Goal: Task Accomplishment & Management: Manage account settings

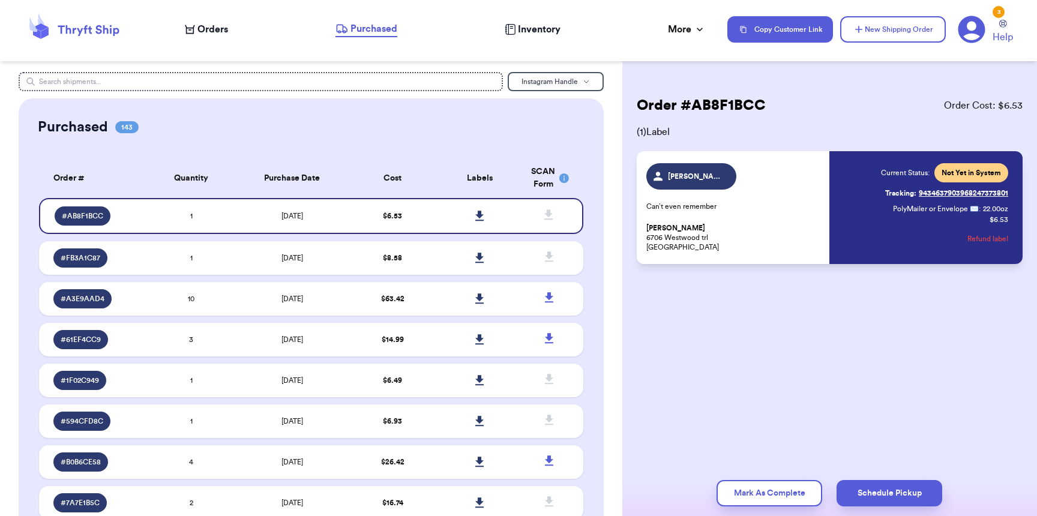
click at [209, 29] on span "Orders" at bounding box center [212, 29] width 31 height 14
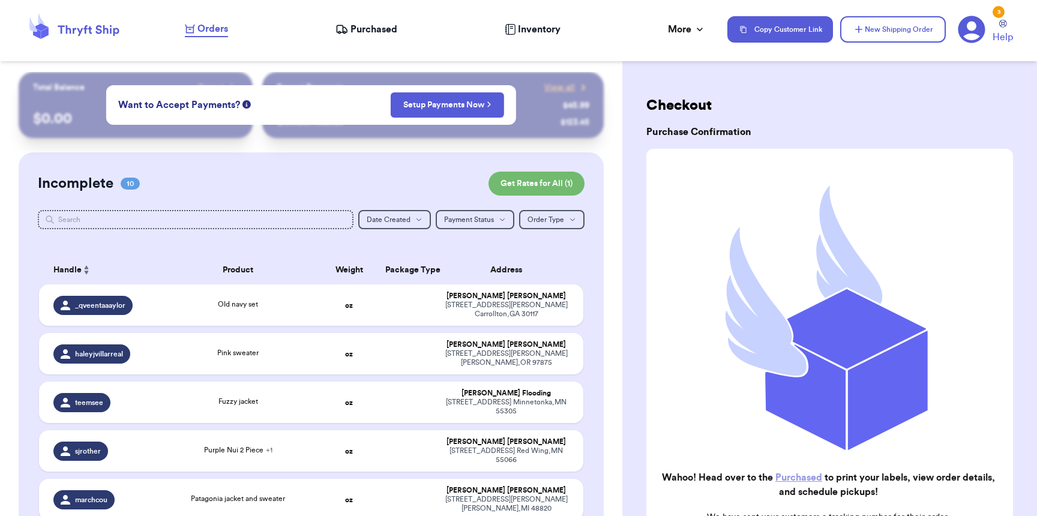
click at [393, 31] on span "Purchased" at bounding box center [373, 29] width 47 height 14
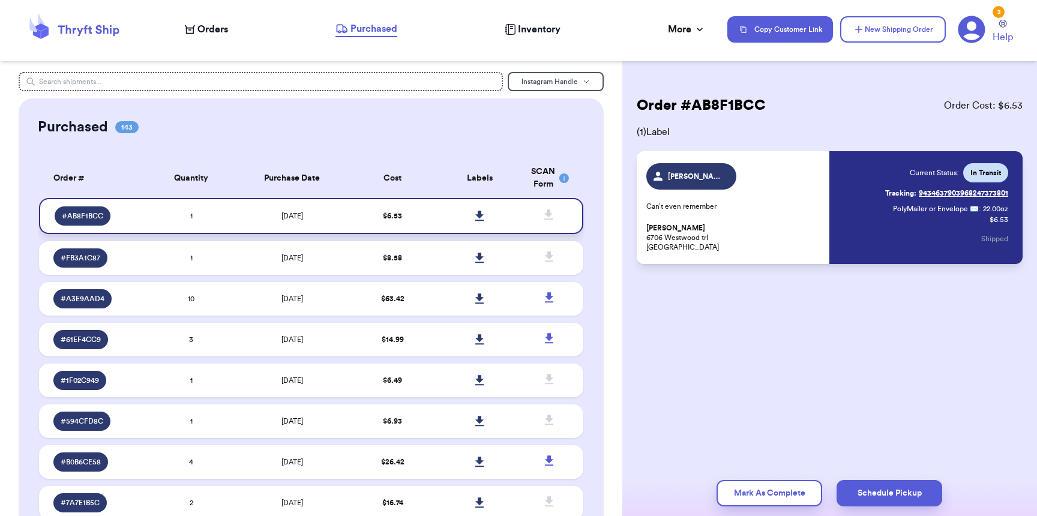
click at [311, 218] on td "[DATE]" at bounding box center [292, 216] width 114 height 36
click at [314, 256] on td "[DATE]" at bounding box center [292, 258] width 114 height 34
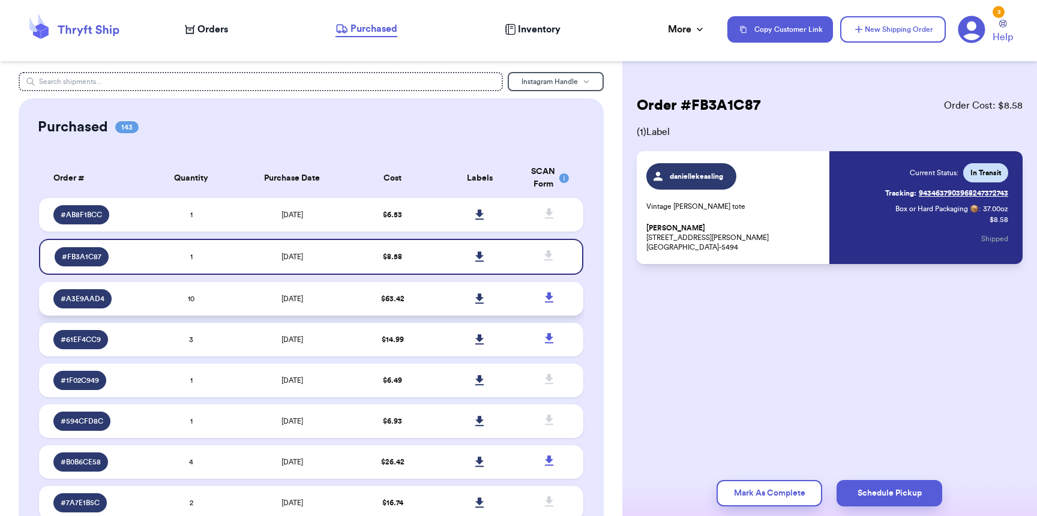
click at [320, 304] on td "[DATE]" at bounding box center [292, 299] width 114 height 34
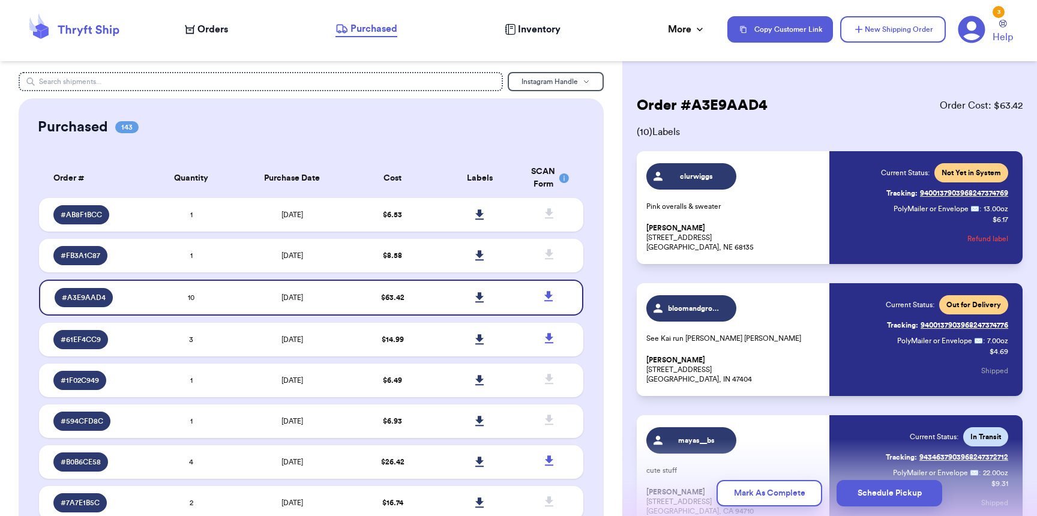
click at [967, 239] on button "Refund label" at bounding box center [987, 239] width 41 height 26
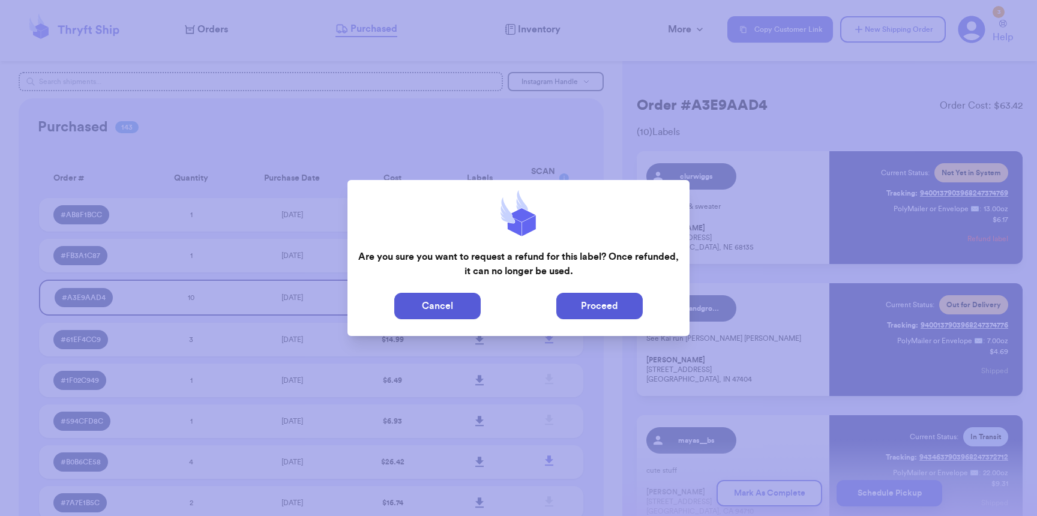
click at [634, 305] on button "Proceed" at bounding box center [599, 306] width 86 height 26
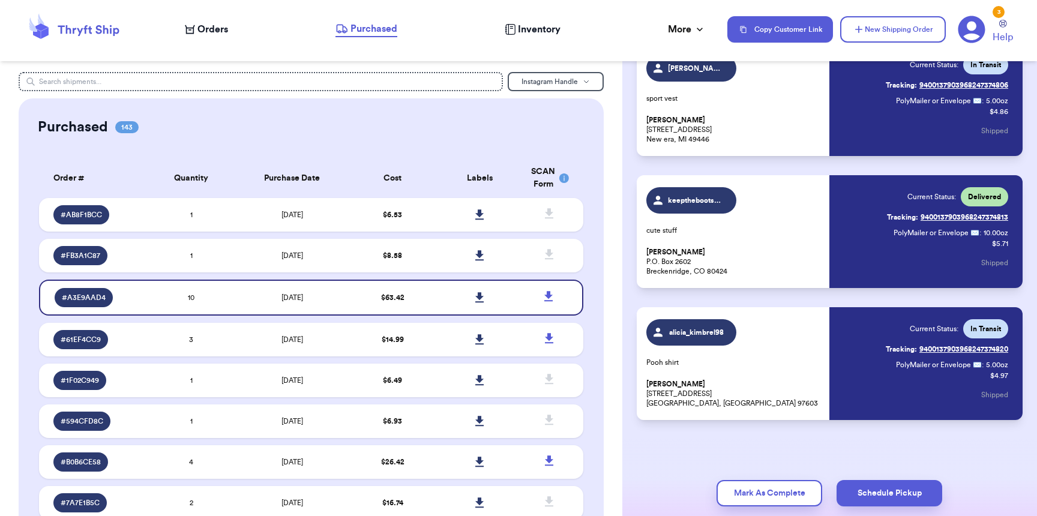
scroll to position [1032, 0]
